Goal: Transaction & Acquisition: Subscribe to service/newsletter

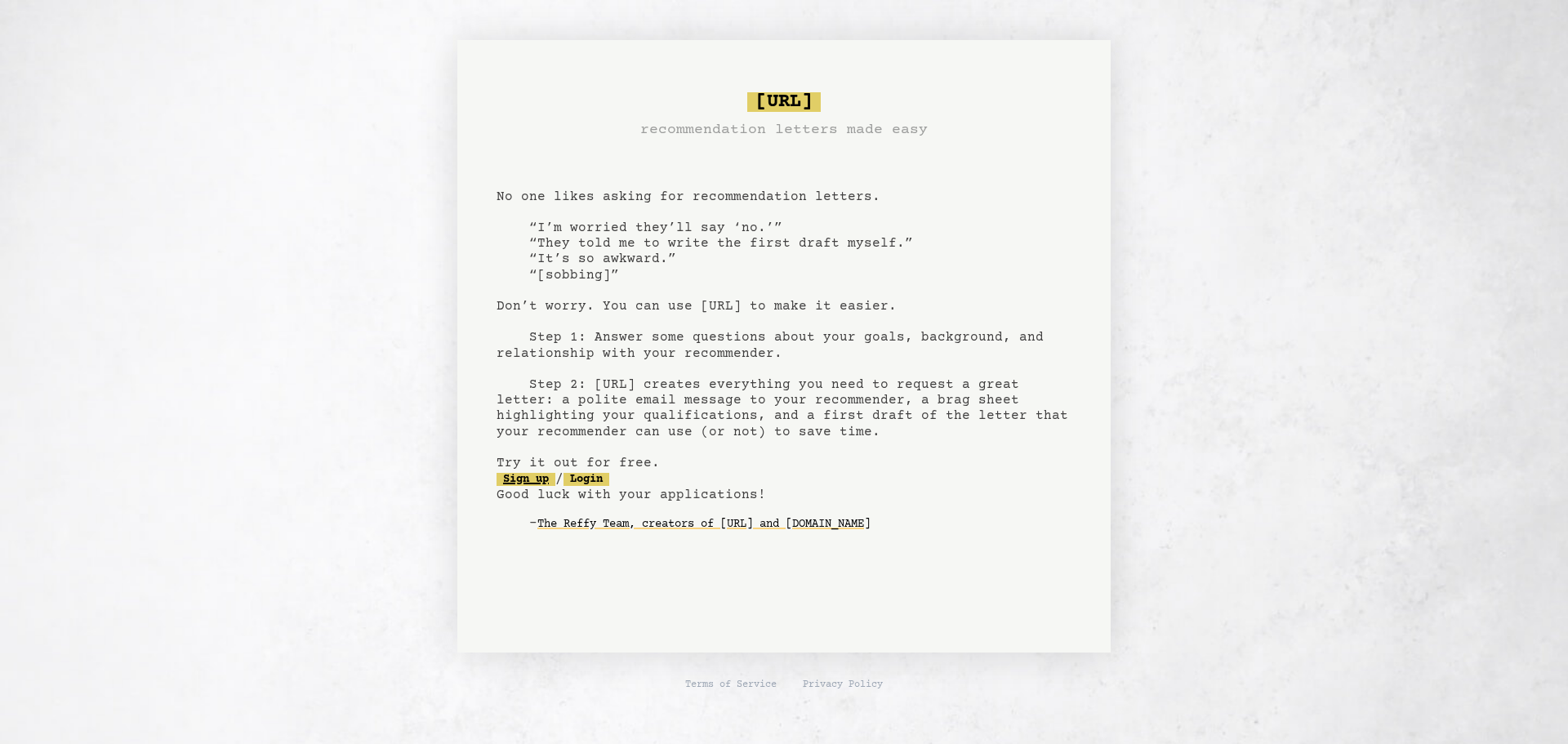
click at [528, 472] on link "Sign up" at bounding box center [526, 479] width 59 height 13
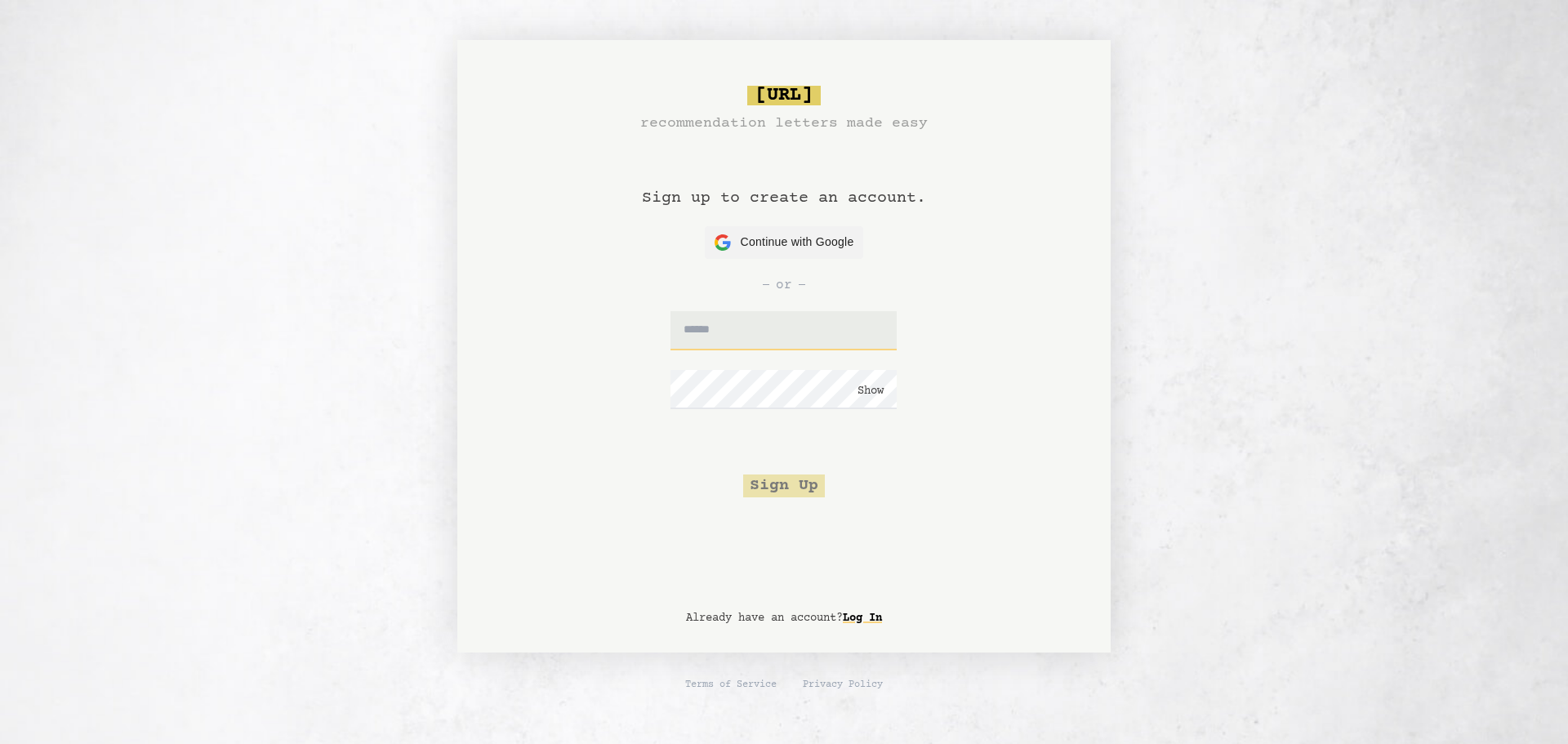
click at [749, 311] on input "text" at bounding box center [783, 331] width 226 height 40
type input "**********"
click at [774, 482] on button "Sign Up" at bounding box center [784, 485] width 82 height 22
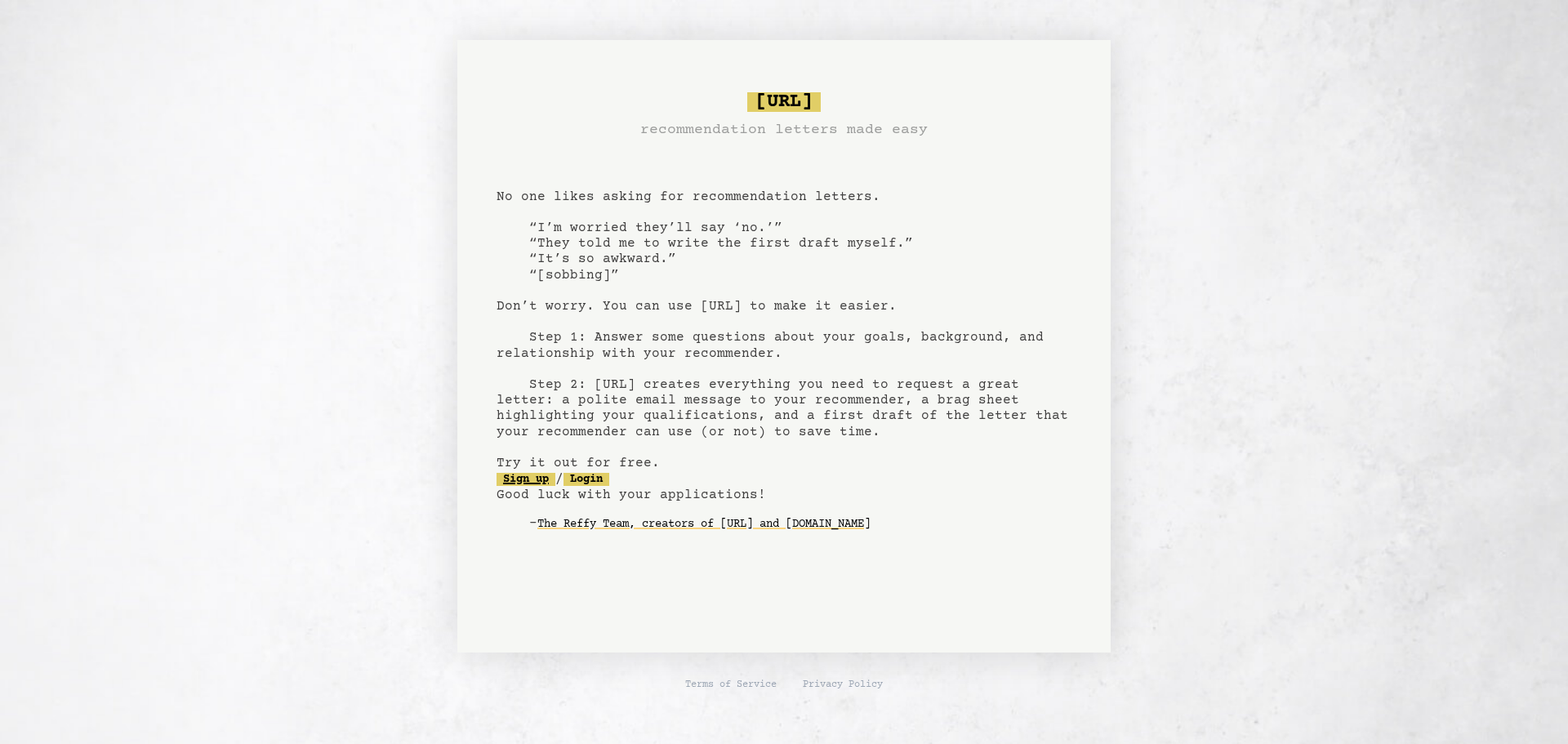
click at [525, 485] on link "Sign up" at bounding box center [526, 479] width 59 height 13
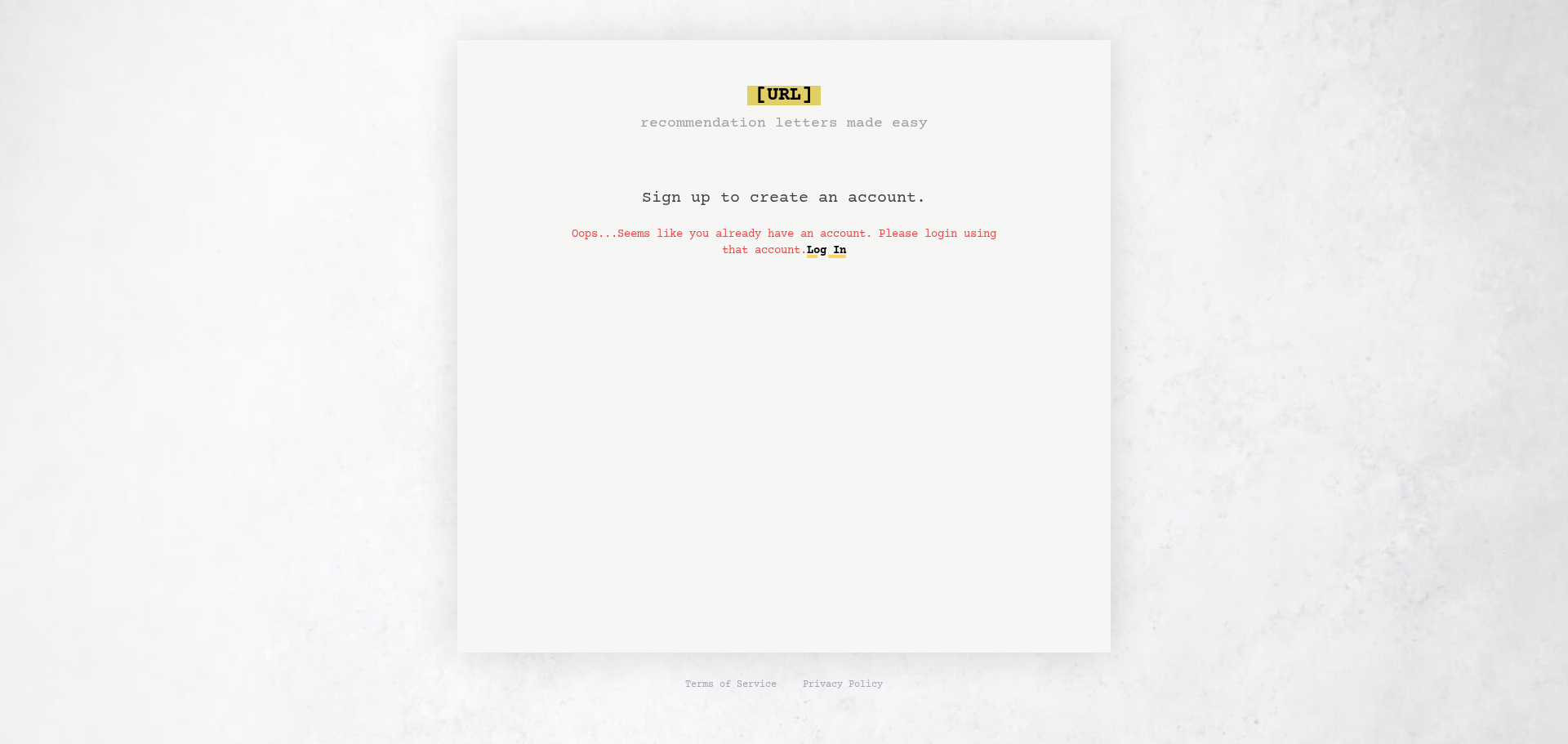
click at [840, 251] on link "Log In" at bounding box center [827, 250] width 40 height 26
